Goal: Information Seeking & Learning: Check status

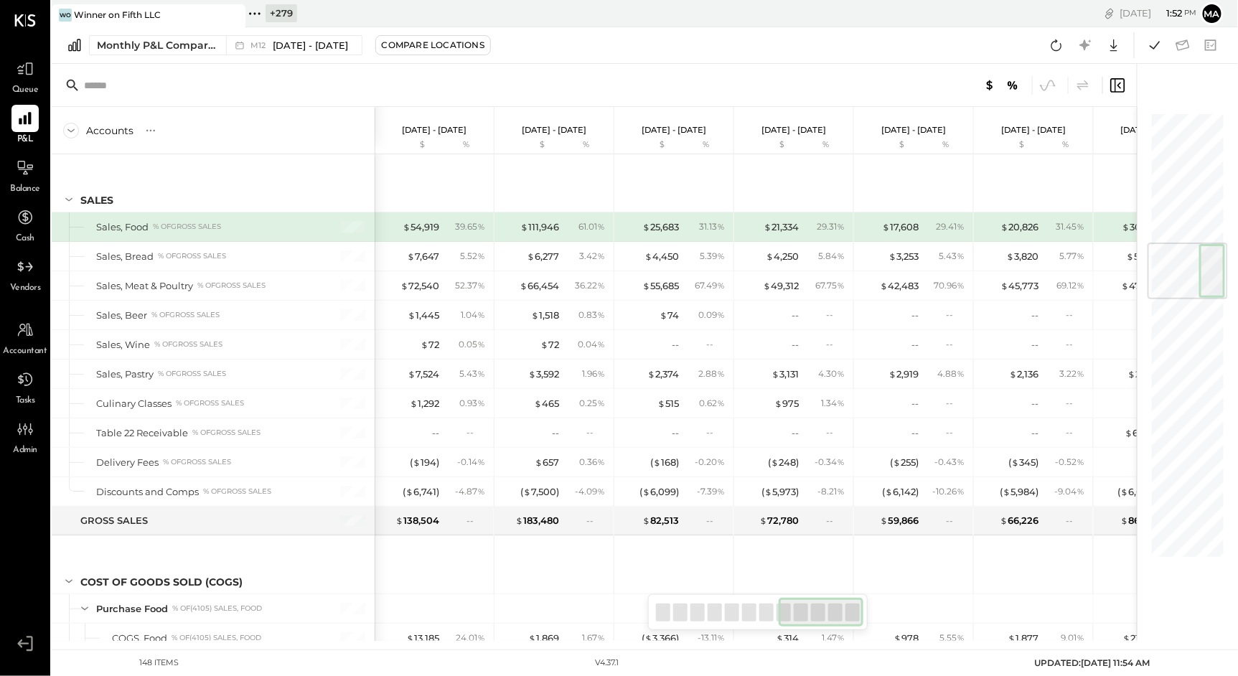
scroll to position [0, 676]
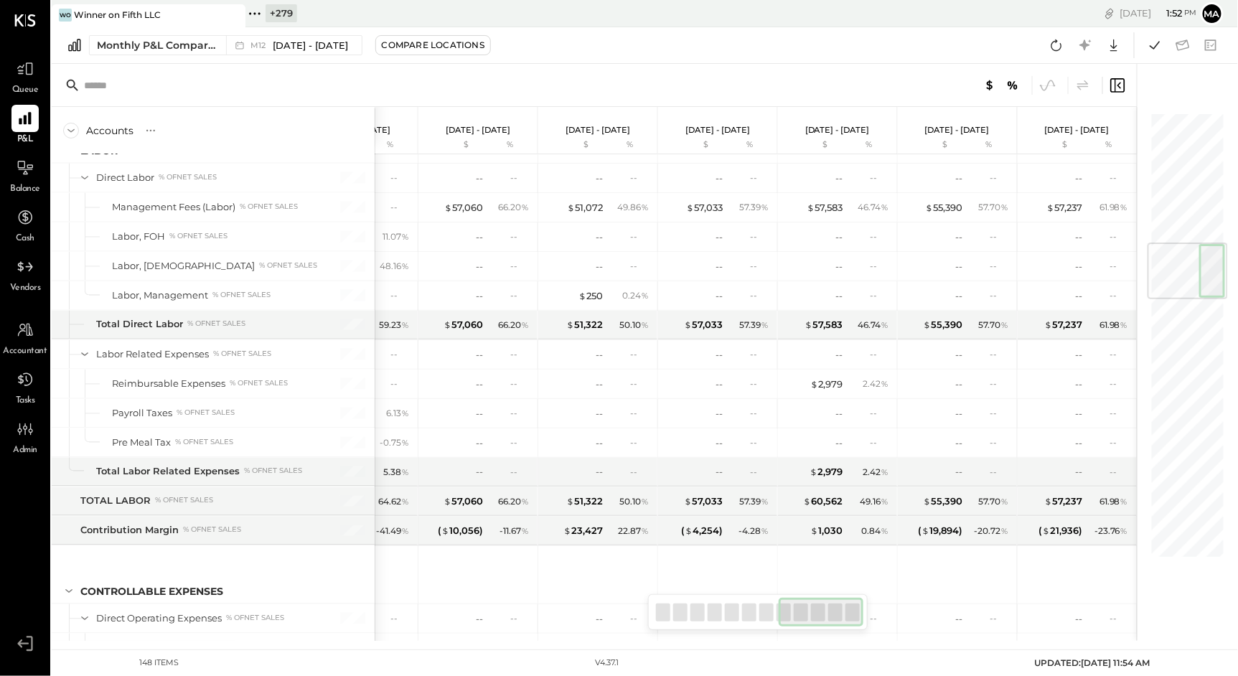
click at [234, 14] on icon at bounding box center [233, 14] width 18 height 17
click at [62, 14] on icon at bounding box center [61, 13] width 19 height 19
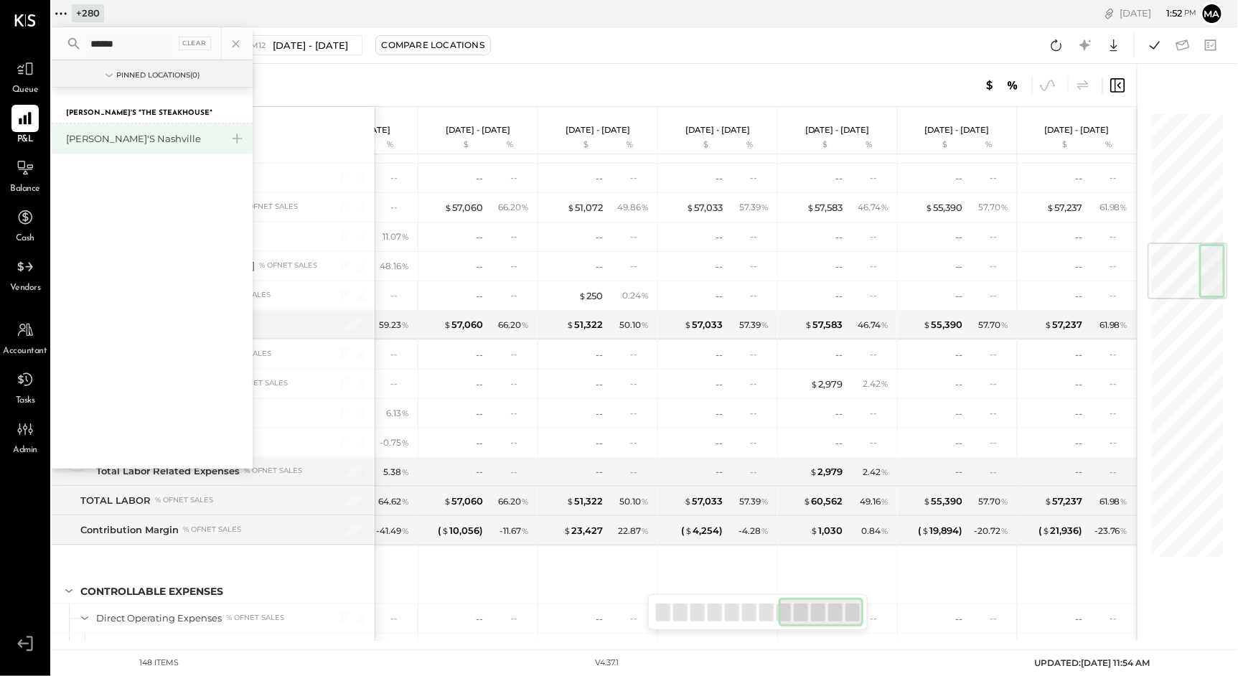
type input "******"
click at [116, 135] on div "[PERSON_NAME]'s Nashville" at bounding box center [143, 139] width 155 height 14
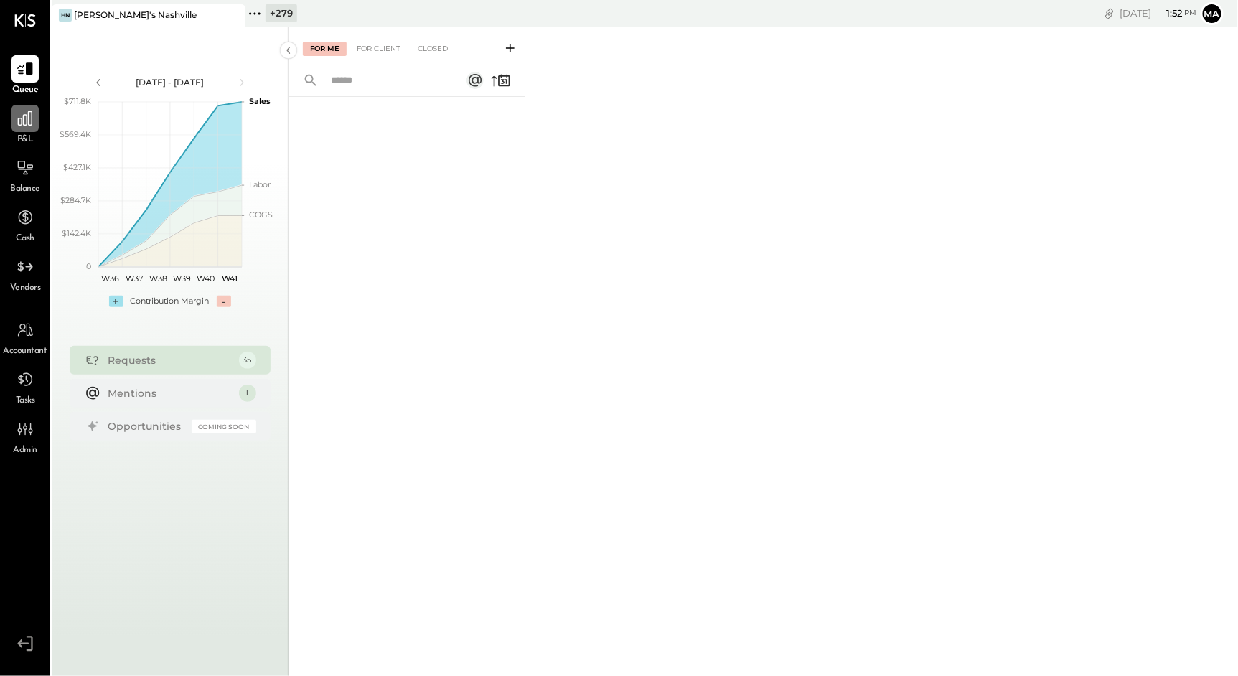
click at [30, 131] on div at bounding box center [24, 118] width 27 height 27
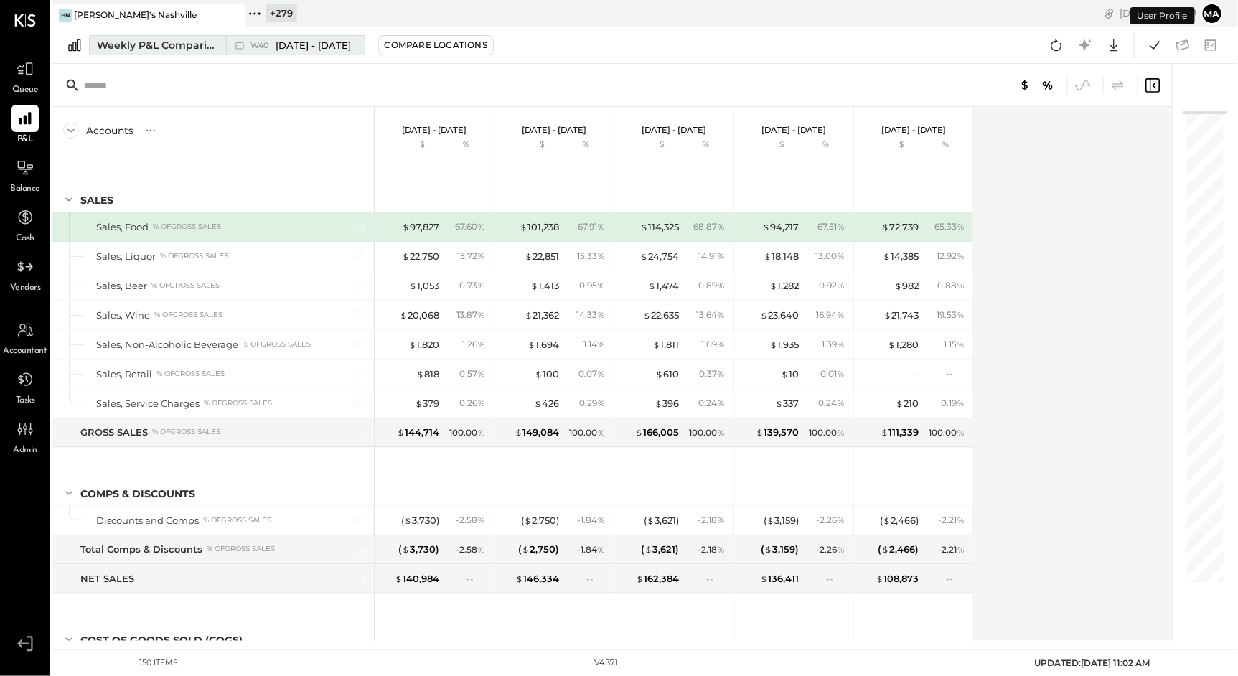
click at [225, 44] on button "Weekly P&L Comparison W40 [DATE] - [DATE]" at bounding box center [227, 45] width 276 height 20
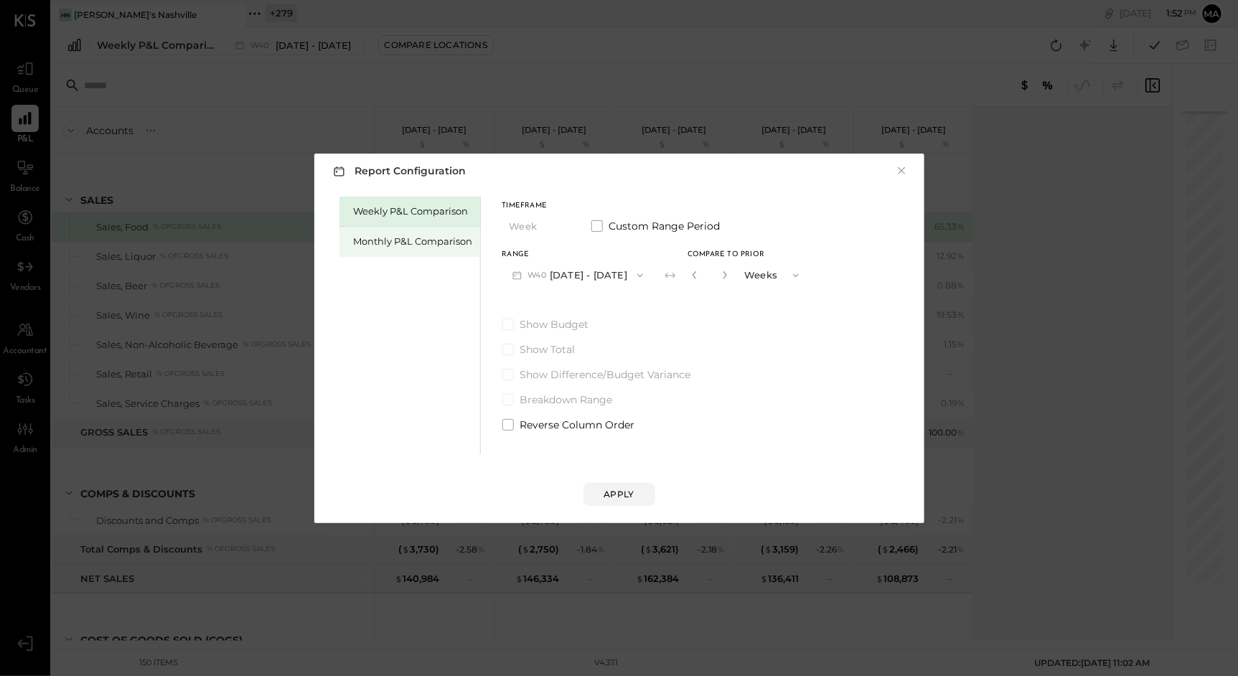
drag, startPoint x: 403, startPoint y: 243, endPoint x: 413, endPoint y: 243, distance: 10.8
click at [403, 243] on div "Monthly P&L Comparison" at bounding box center [413, 242] width 119 height 14
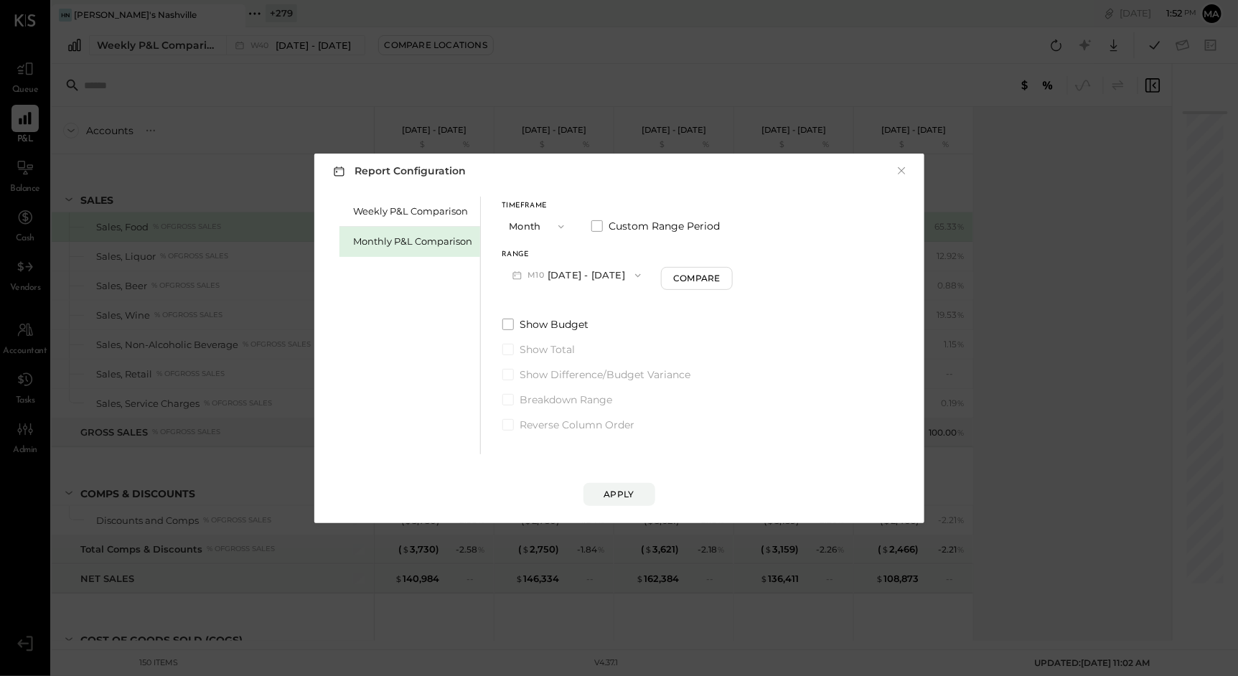
click at [545, 230] on button "Month" at bounding box center [538, 226] width 72 height 27
click at [542, 287] on div "YTD" at bounding box center [538, 278] width 70 height 26
click at [623, 491] on div "Apply" at bounding box center [619, 494] width 30 height 12
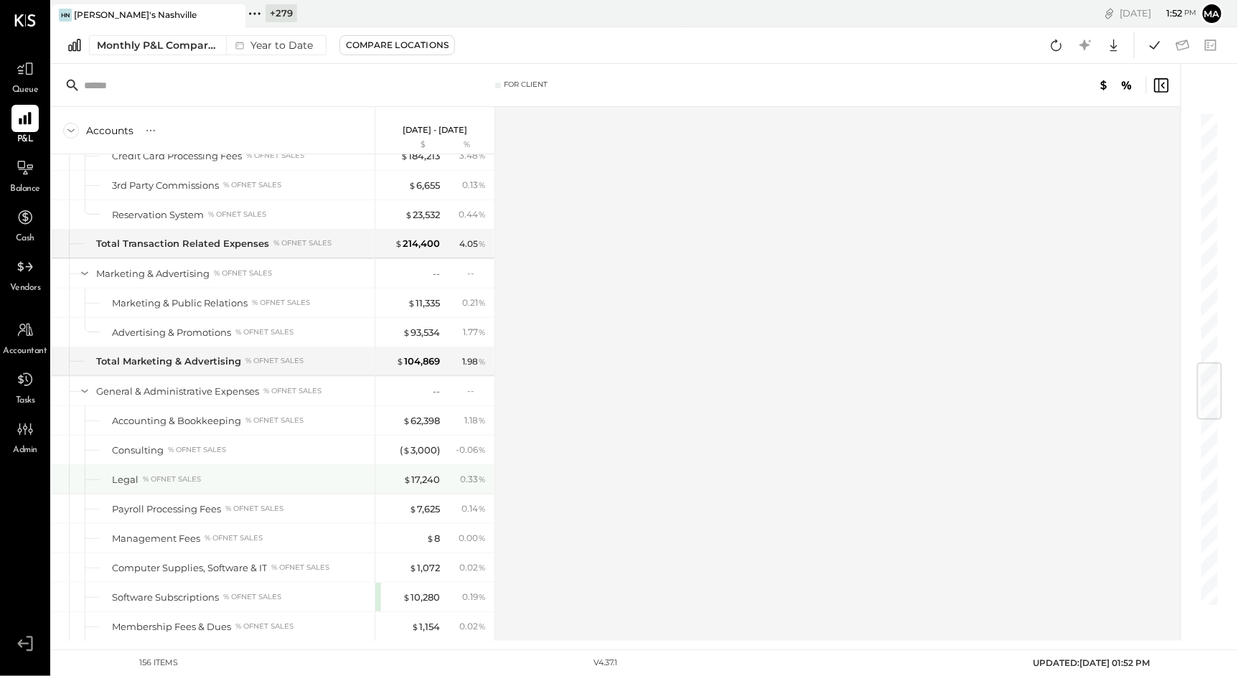
scroll to position [2821, 0]
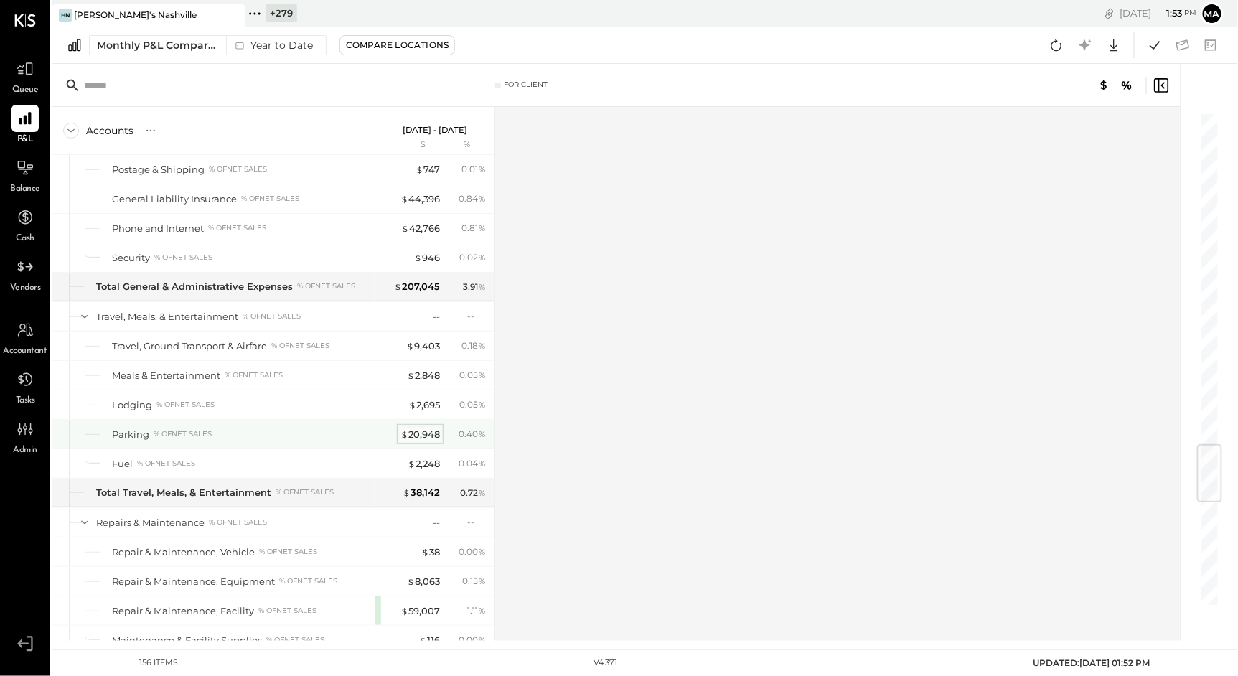
click at [425, 440] on div "$ 20,948" at bounding box center [419, 435] width 39 height 14
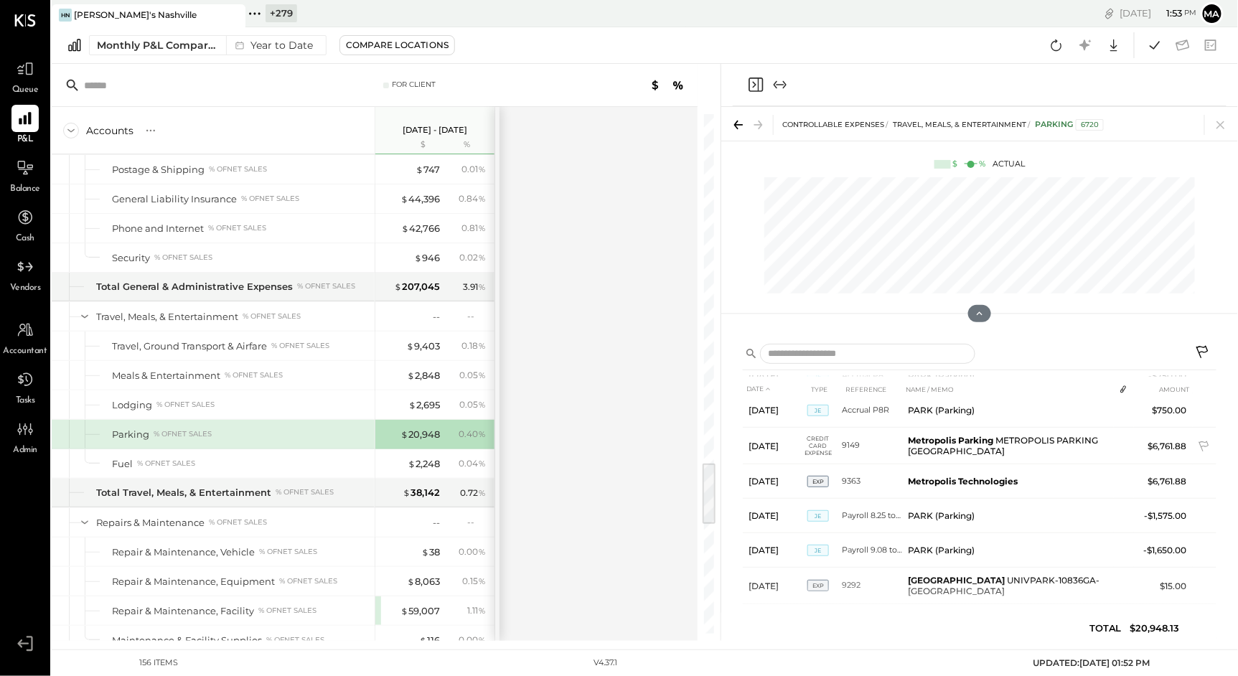
scroll to position [1941, 0]
